Goal: Information Seeking & Learning: Find specific fact

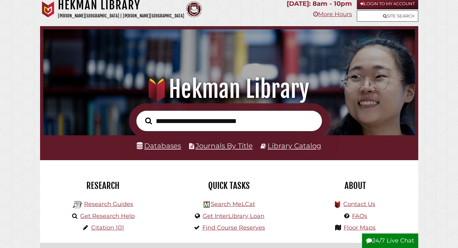
scroll to position [1, 0]
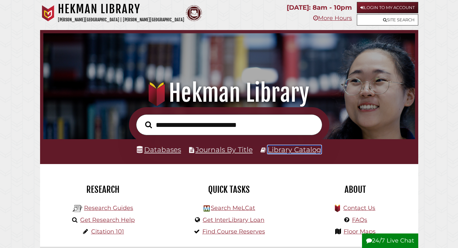
click at [303, 148] on link "Library Catalog" at bounding box center [295, 149] width 54 height 8
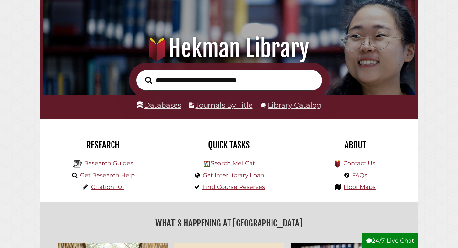
scroll to position [47, 0]
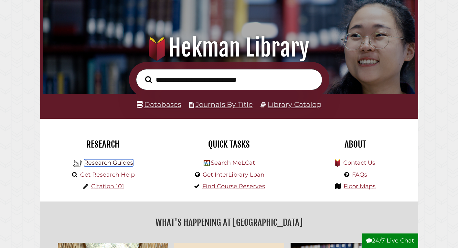
click at [112, 163] on link "Research Guides" at bounding box center [108, 162] width 49 height 7
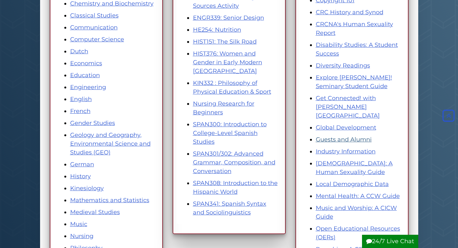
scroll to position [195, 0]
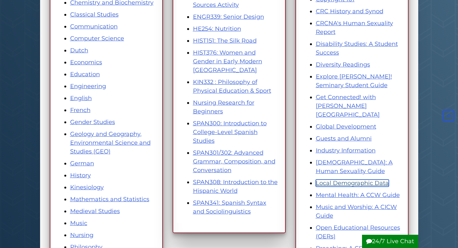
click at [356, 180] on link "Local Demographic Data" at bounding box center [352, 183] width 73 height 7
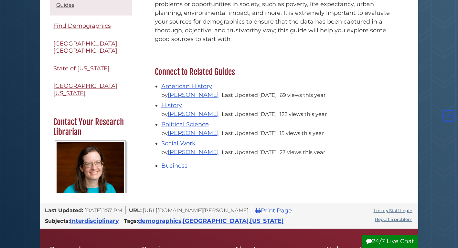
scroll to position [318, 0]
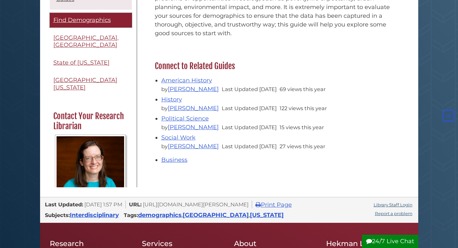
click at [81, 23] on span "Find Demographics" at bounding box center [82, 19] width 58 height 7
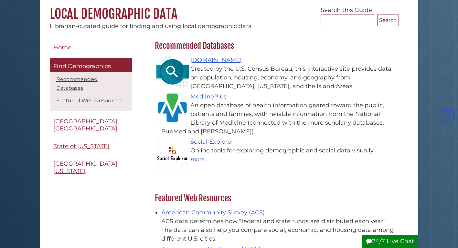
scroll to position [56, 0]
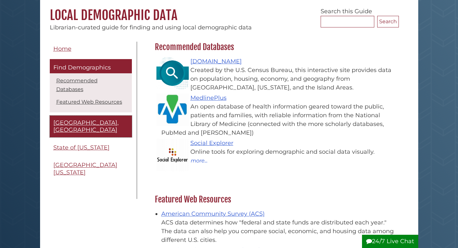
click at [62, 119] on span "Grand Rapids, MI" at bounding box center [85, 126] width 65 height 15
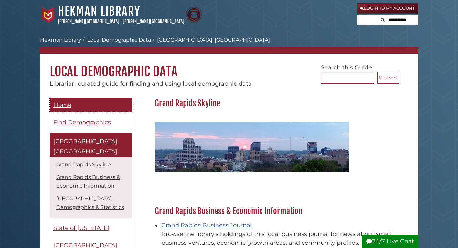
click at [62, 101] on link "Home" at bounding box center [91, 105] width 82 height 15
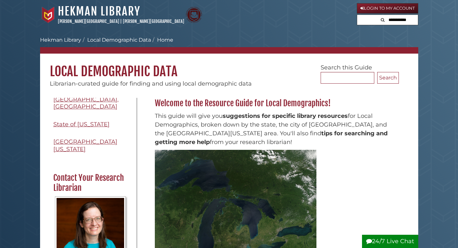
scroll to position [210, 0]
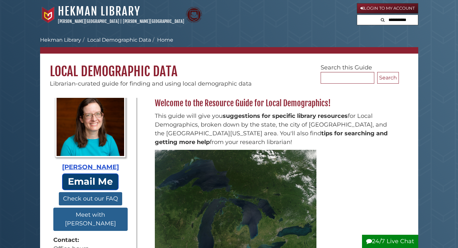
click at [76, 174] on link "Email Me" at bounding box center [90, 182] width 57 height 16
